Goal: Transaction & Acquisition: Purchase product/service

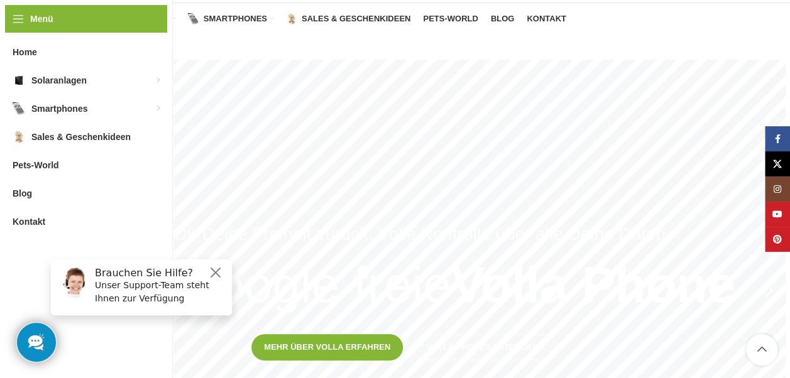
scroll to position [100, 0]
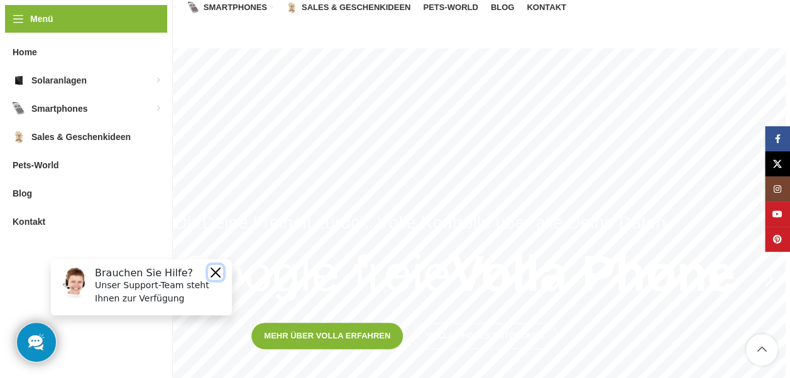
click at [219, 271] on button "Close" at bounding box center [215, 272] width 15 height 15
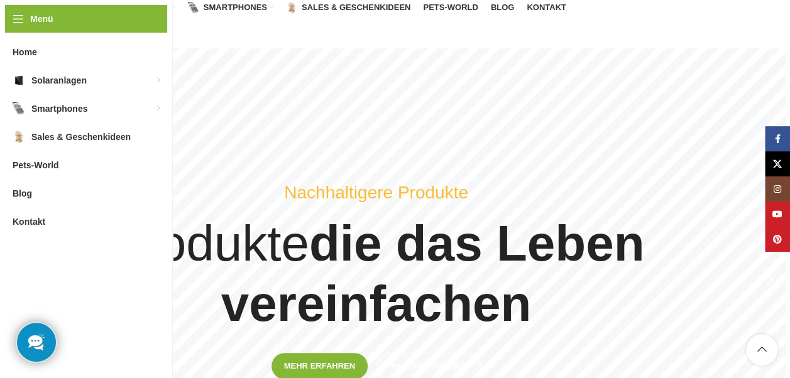
click at [55, 278] on div "Previous slide" at bounding box center [58, 279] width 31 height 31
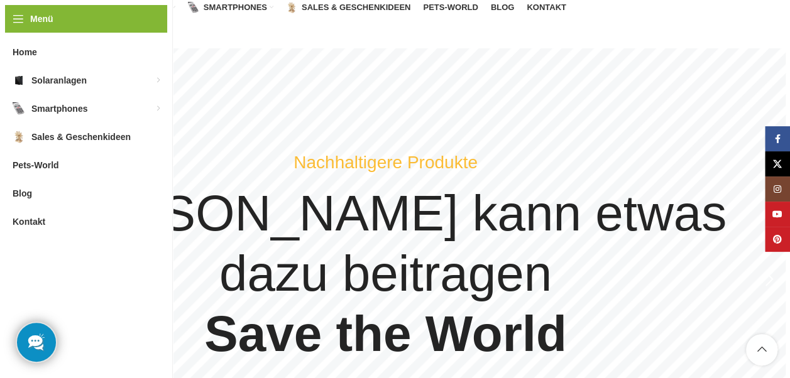
click at [55, 278] on div "Previous slide" at bounding box center [58, 279] width 31 height 31
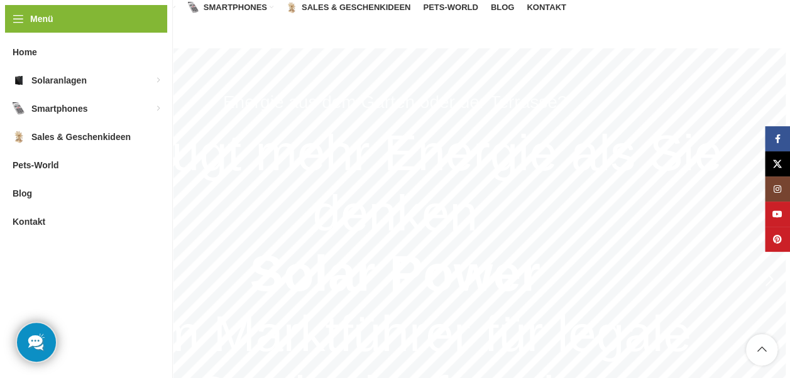
click at [55, 278] on div "Previous slide" at bounding box center [58, 279] width 31 height 31
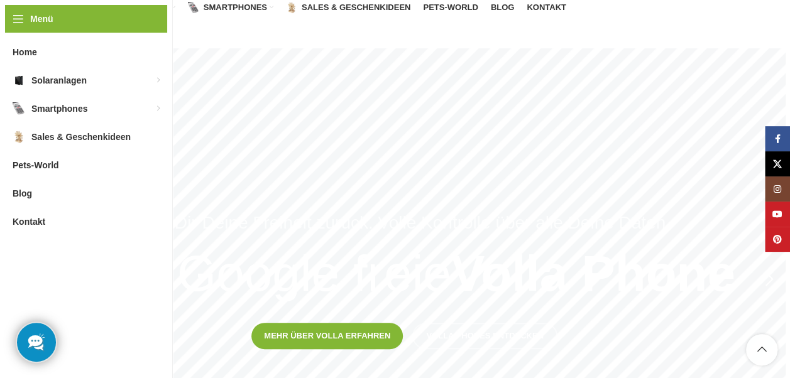
click at [55, 278] on div "Previous slide" at bounding box center [58, 279] width 31 height 31
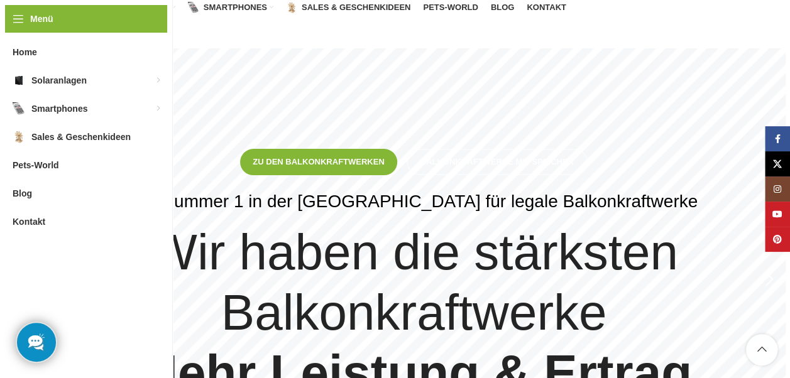
click at [646, 294] on h4 "Wir haben die stärksten Balkonkraftwerke Mehr Leistung & Ertrag" at bounding box center [414, 312] width 724 height 181
click at [472, 160] on span "Balkonkraftwerke mit Speicher" at bounding box center [496, 162] width 153 height 10
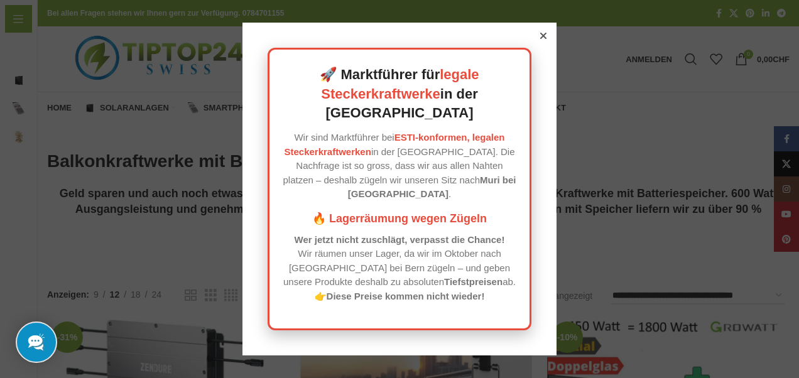
click at [540, 39] on icon at bounding box center [543, 36] width 6 height 6
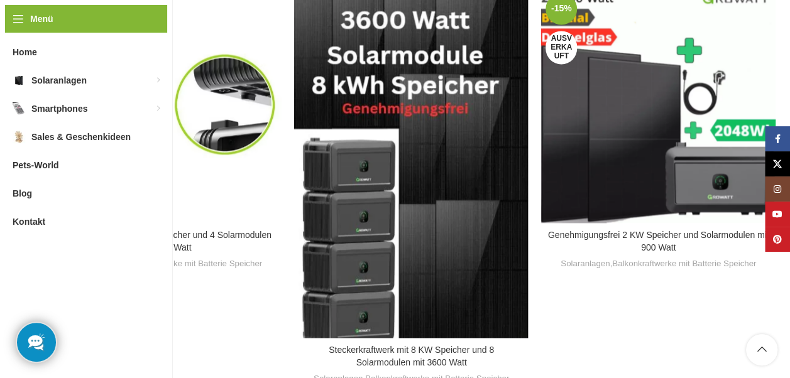
scroll to position [1043, 0]
